Goal: Information Seeking & Learning: Learn about a topic

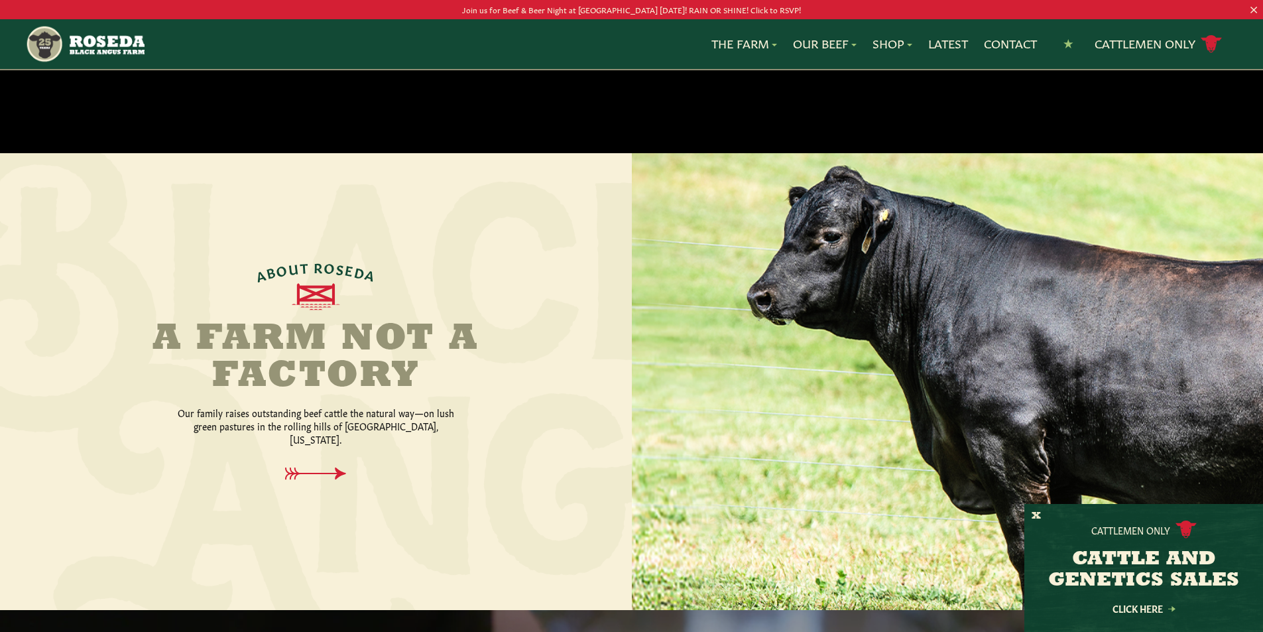
scroll to position [464, 0]
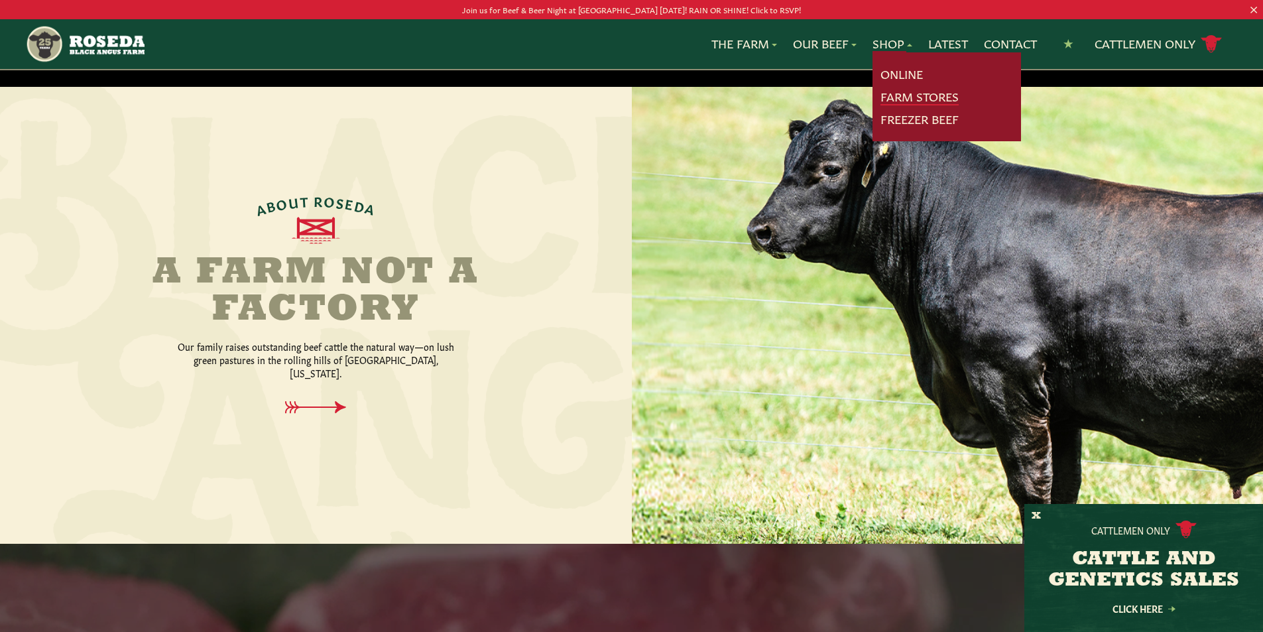
click at [898, 94] on link "Farm Stores" at bounding box center [920, 96] width 78 height 17
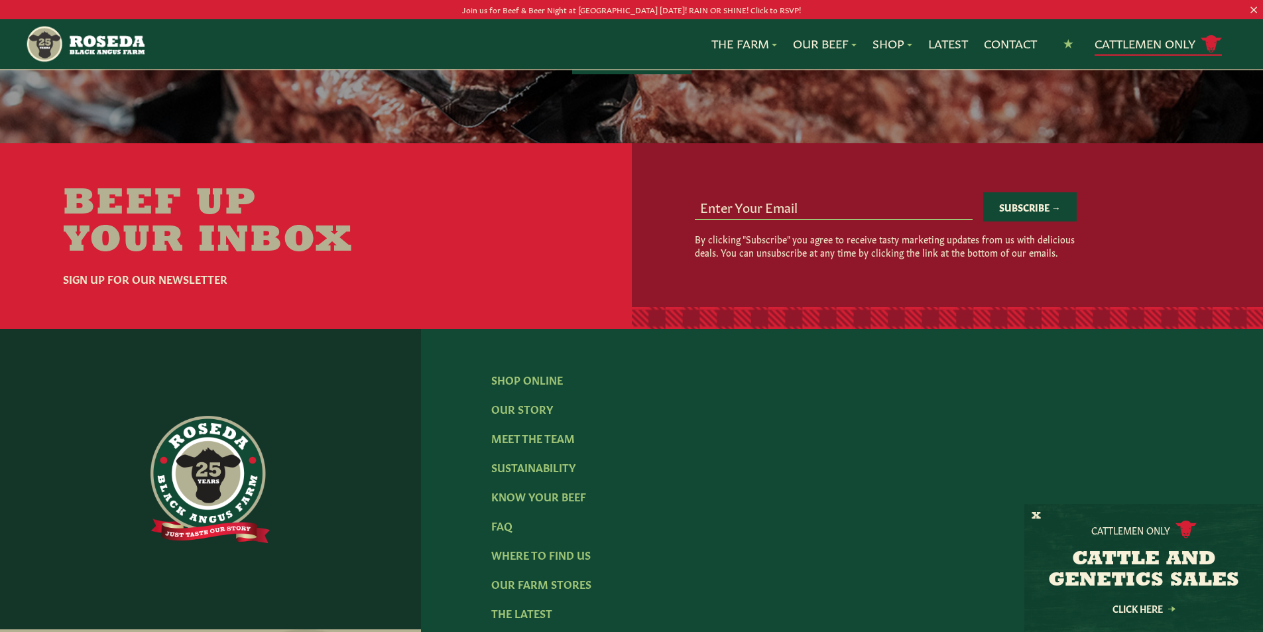
scroll to position [2309, 0]
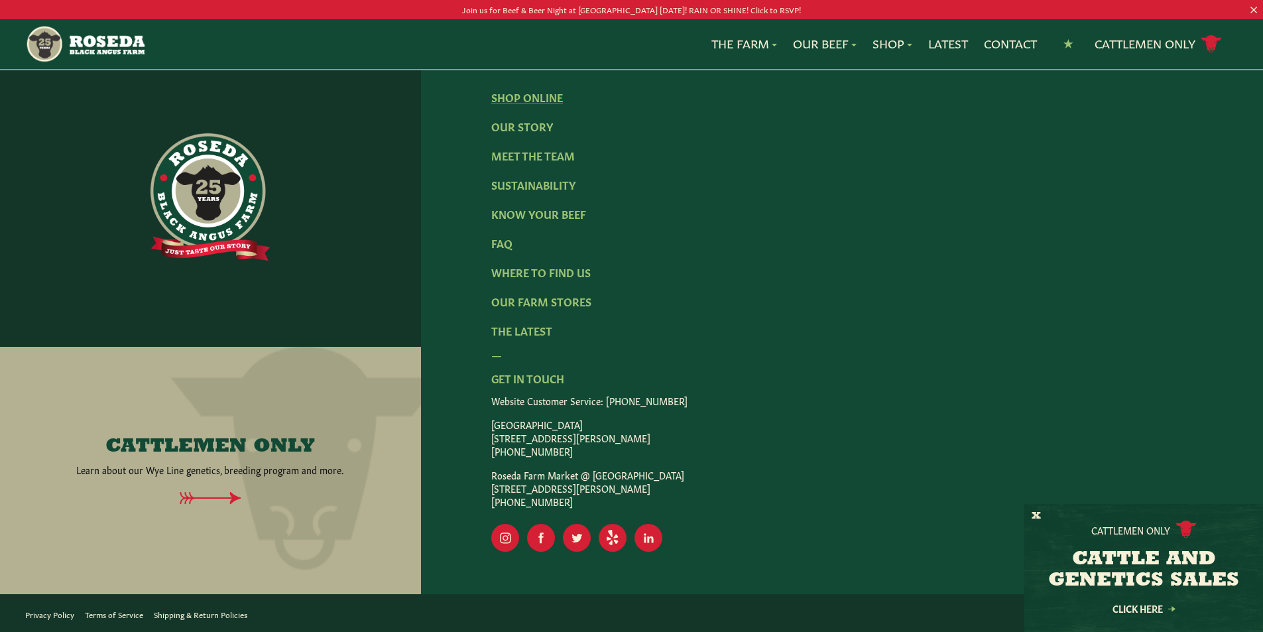
click at [537, 97] on link "Shop Online" at bounding box center [527, 97] width 72 height 15
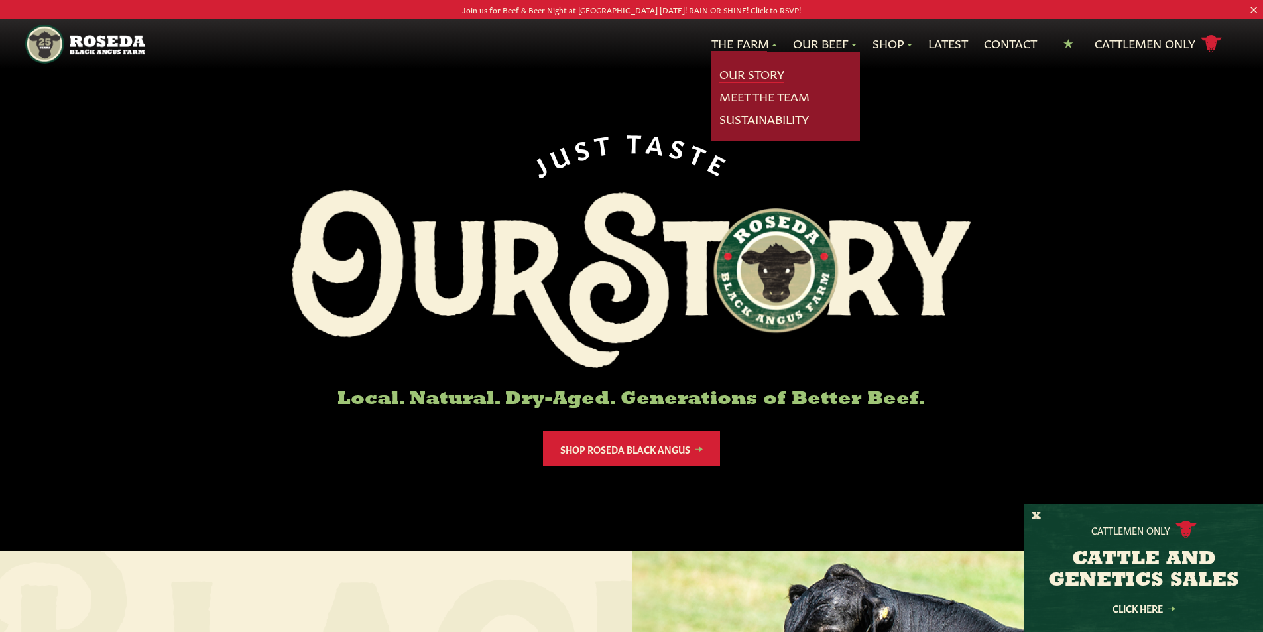
click at [744, 72] on link "Our Story" at bounding box center [751, 74] width 65 height 17
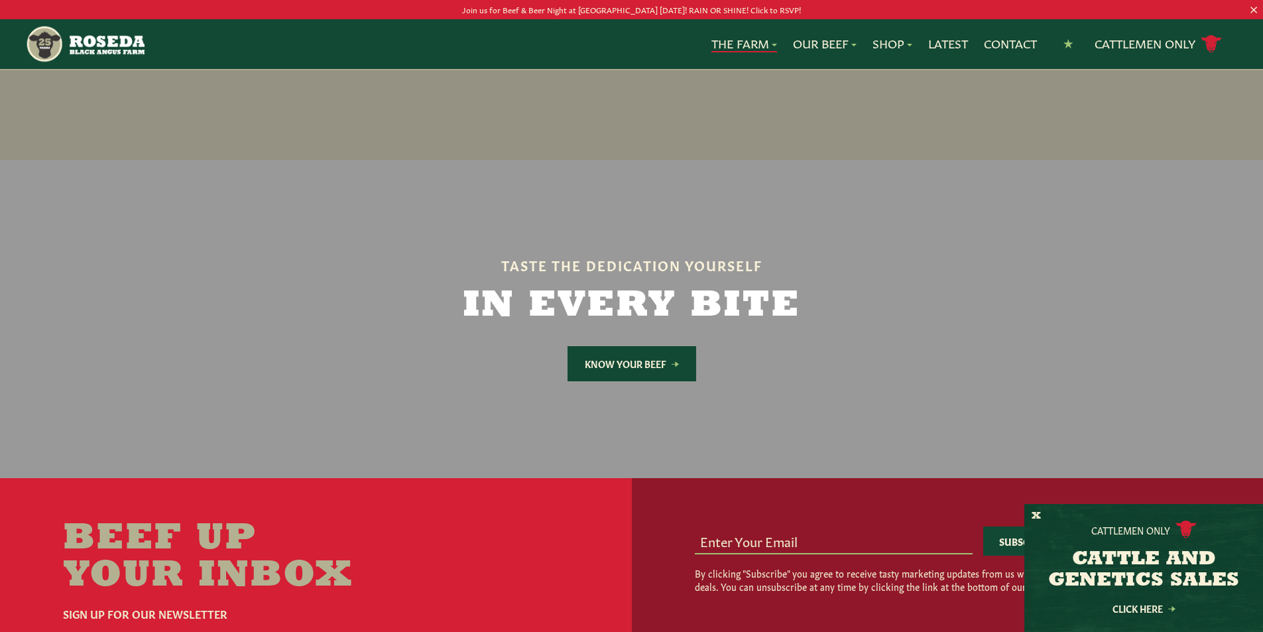
scroll to position [3249, 0]
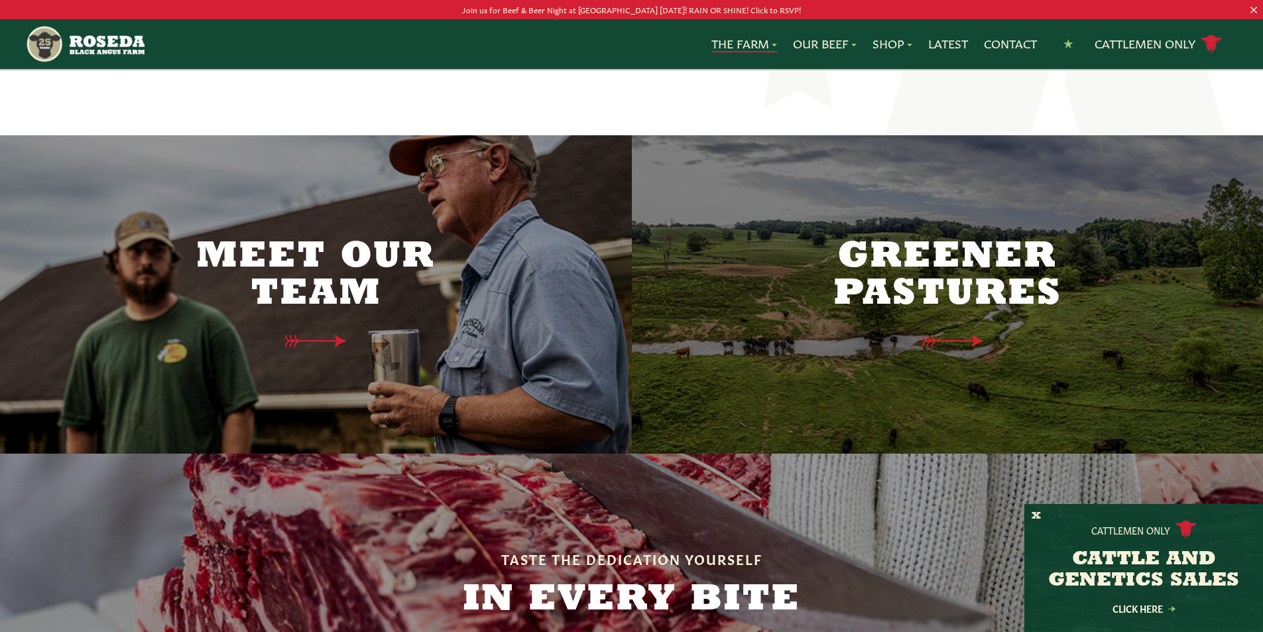
click at [928, 244] on h2 "Greener Pastures" at bounding box center [947, 276] width 278 height 74
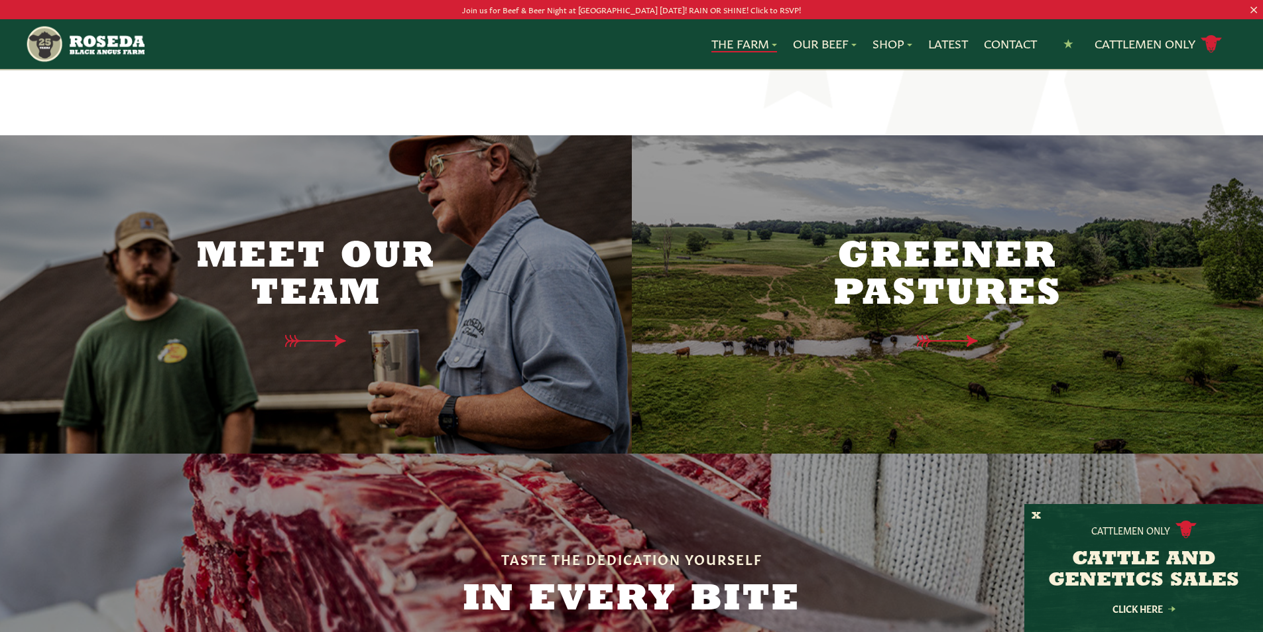
click at [633, 13] on p "Join us for Beef & Beer Night at [GEOGRAPHIC_DATA] [DATE]! RAIN OR SHINE! Click…" at bounding box center [631, 10] width 1137 height 14
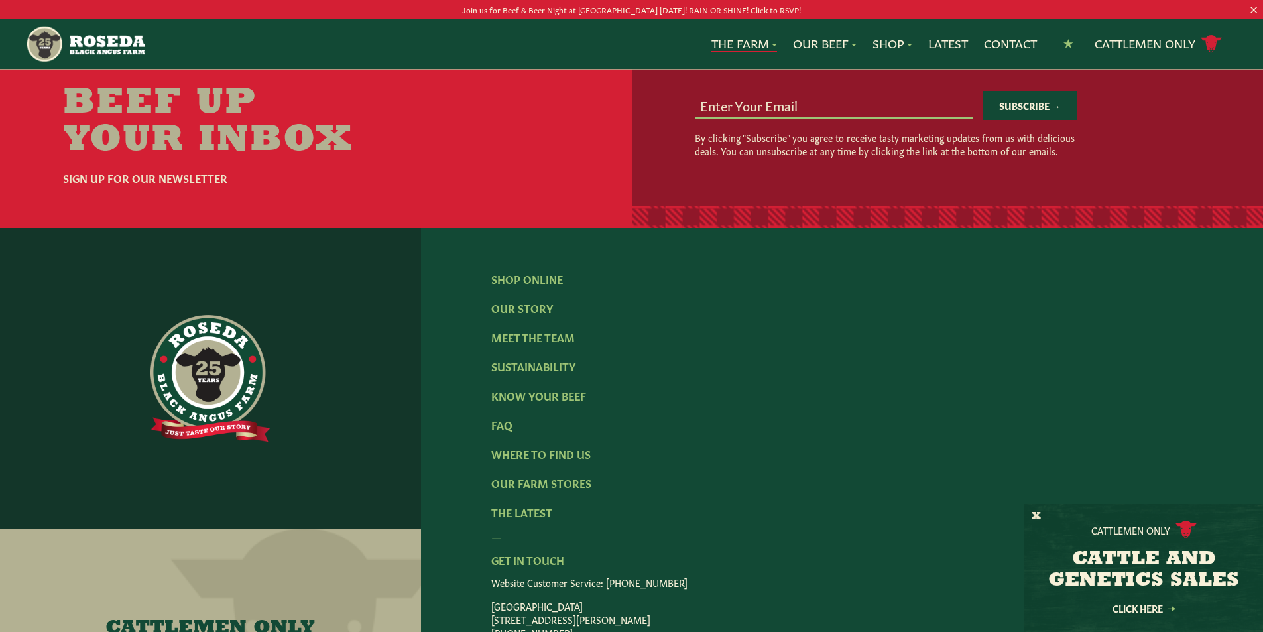
scroll to position [4120, 0]
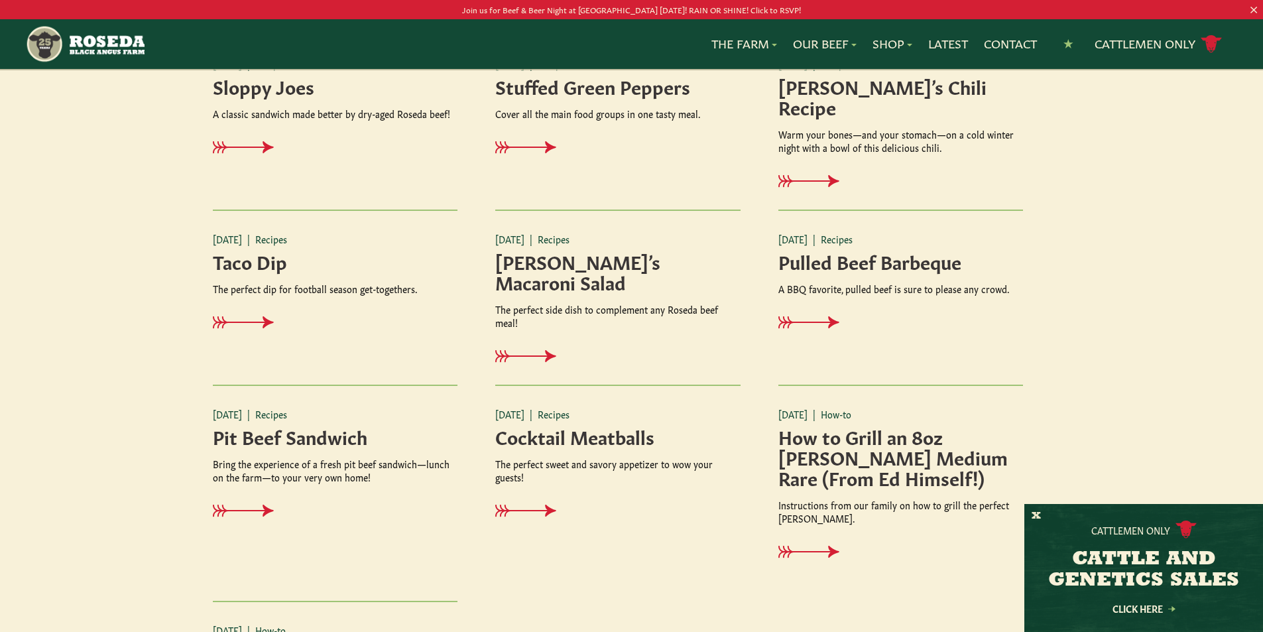
scroll to position [1061, 0]
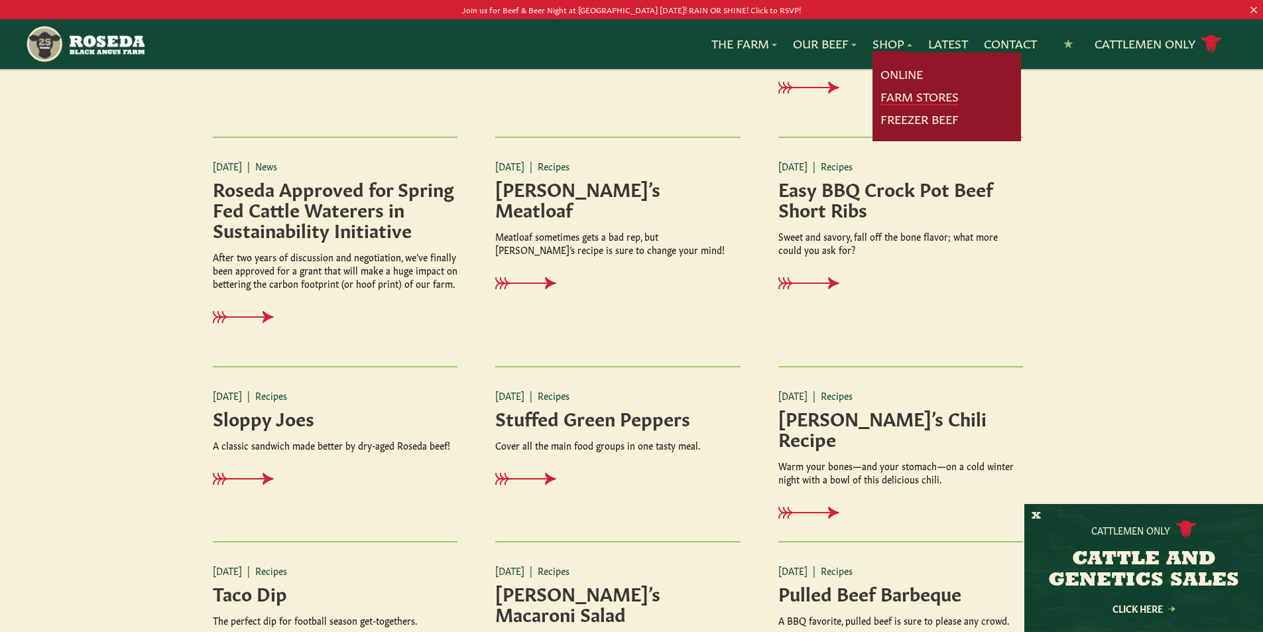
click at [921, 96] on link "Farm Stores" at bounding box center [920, 96] width 78 height 17
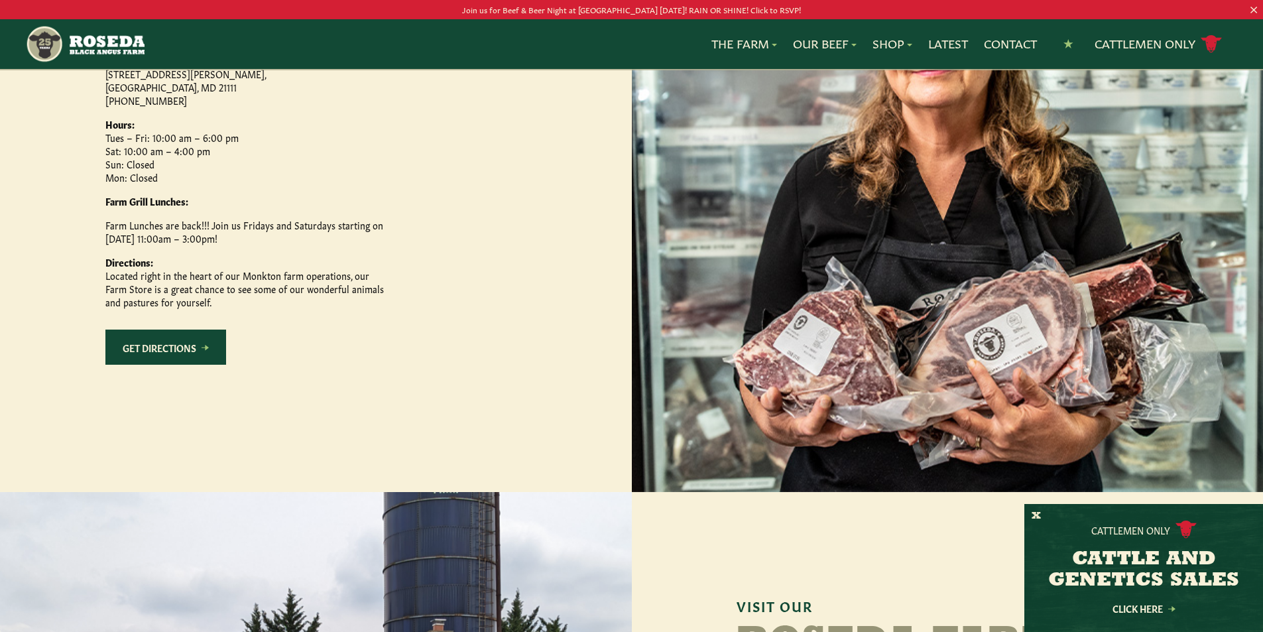
scroll to position [663, 0]
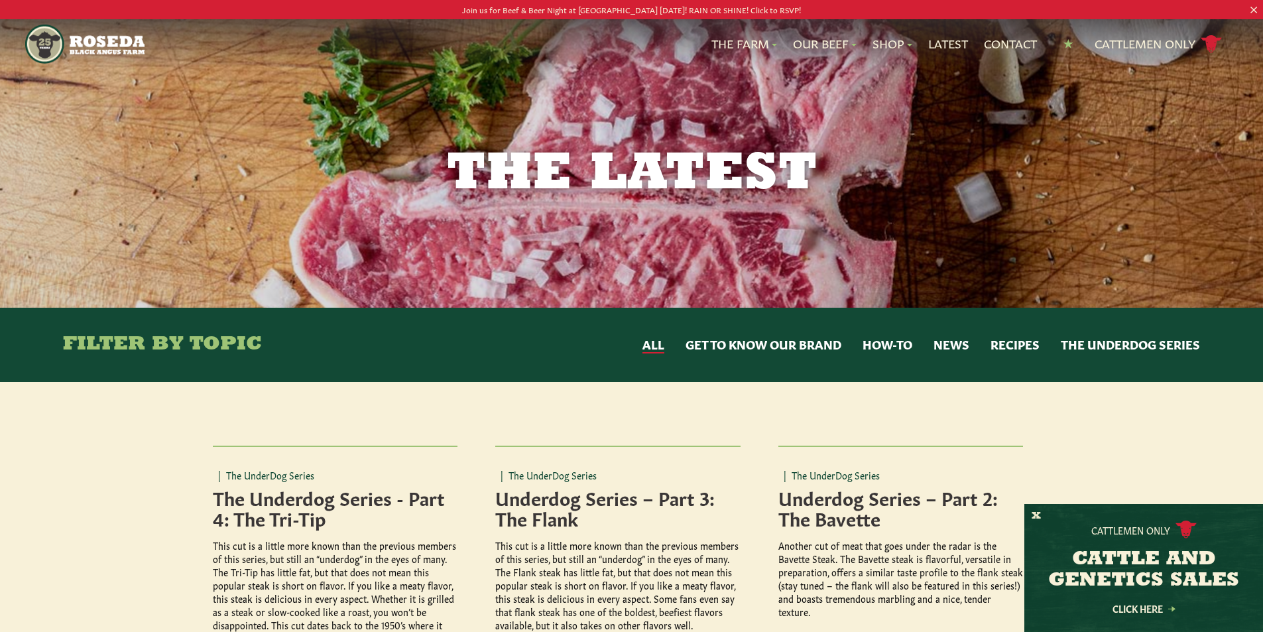
click at [1013, 350] on button "Recipes" at bounding box center [1015, 344] width 49 height 17
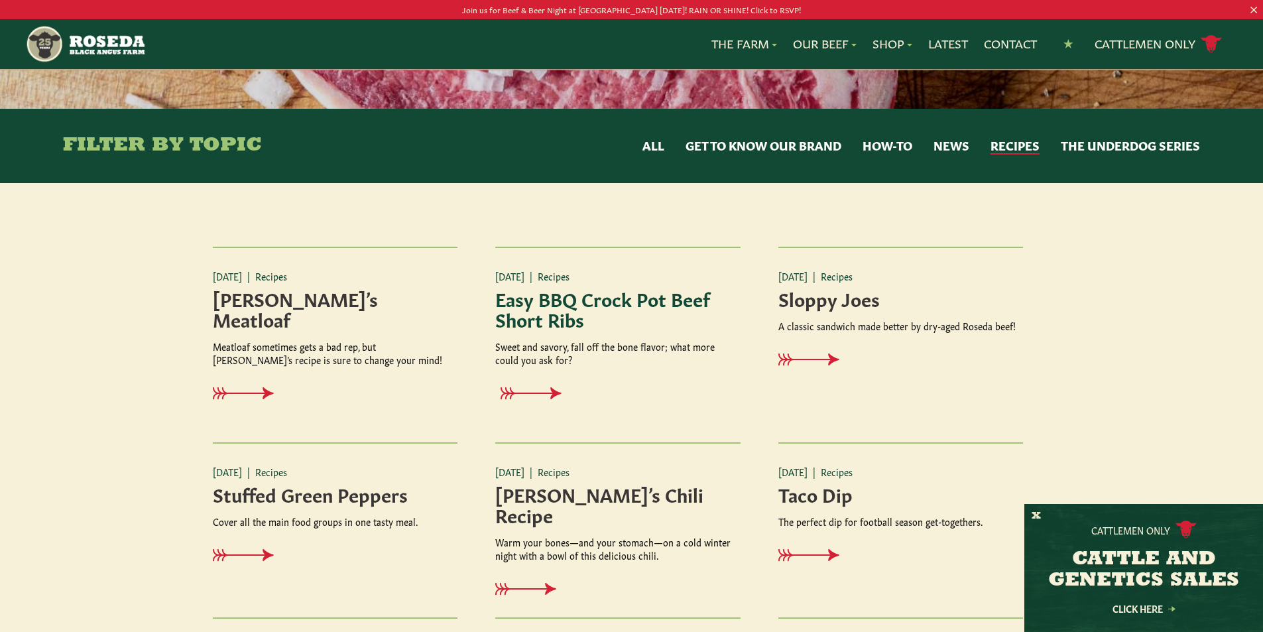
scroll to position [133, 0]
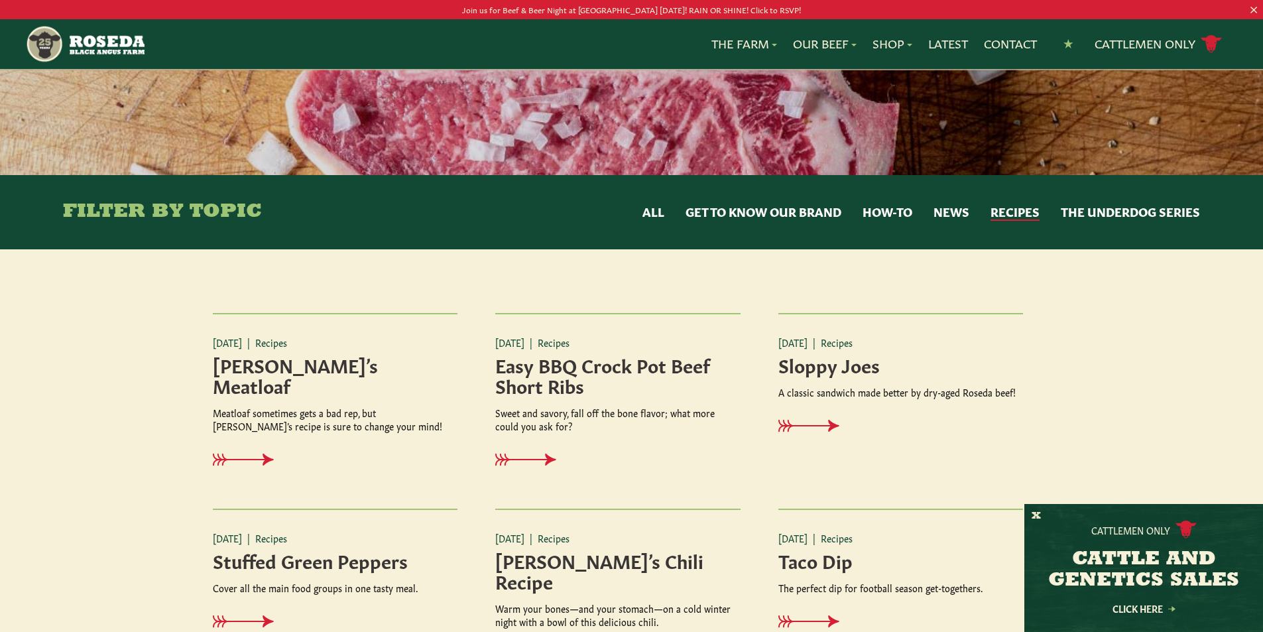
click at [944, 210] on button "News" at bounding box center [952, 212] width 36 height 17
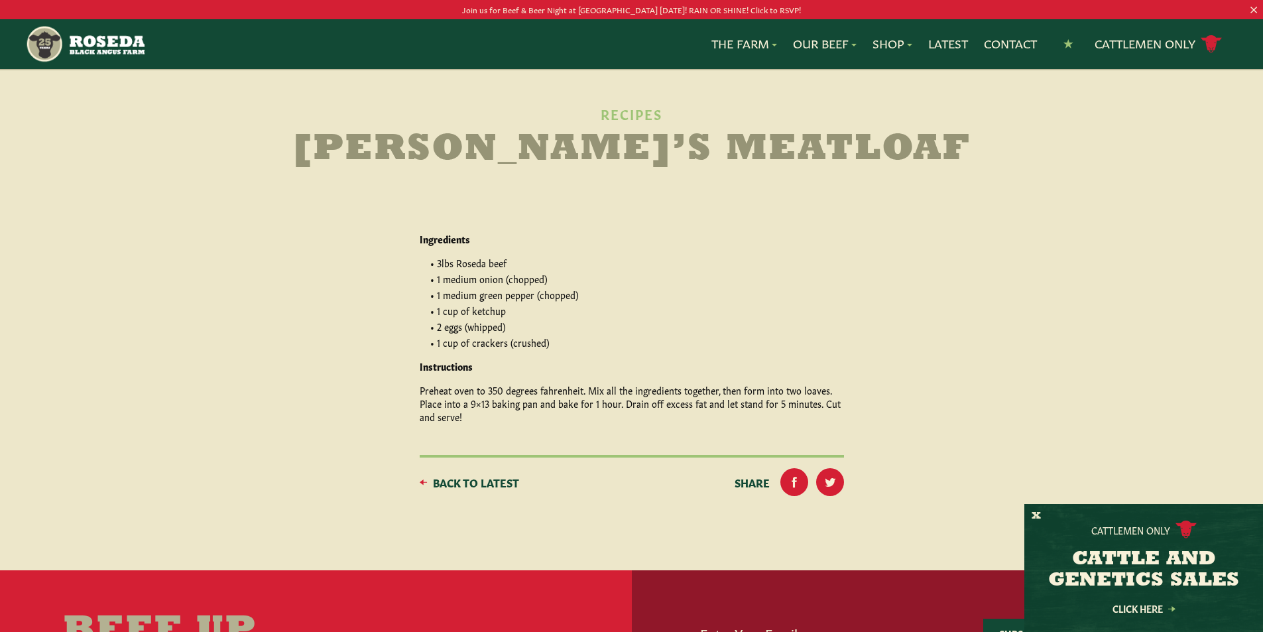
scroll to position [265, 0]
